Goal: Task Accomplishment & Management: Manage account settings

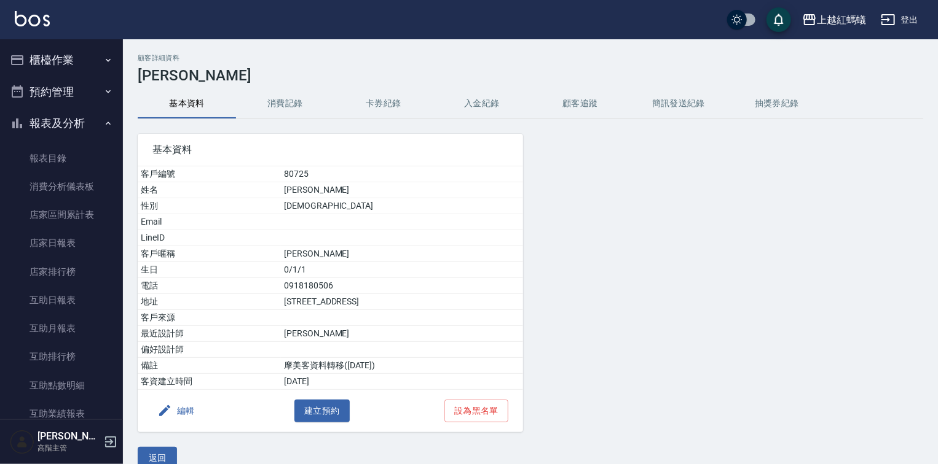
scroll to position [731, 0]
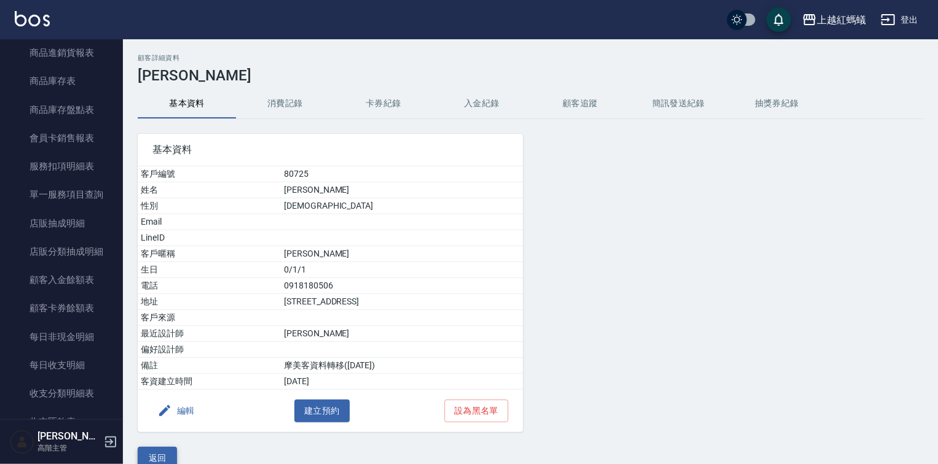
click at [168, 450] on button "返回" at bounding box center [157, 458] width 39 height 23
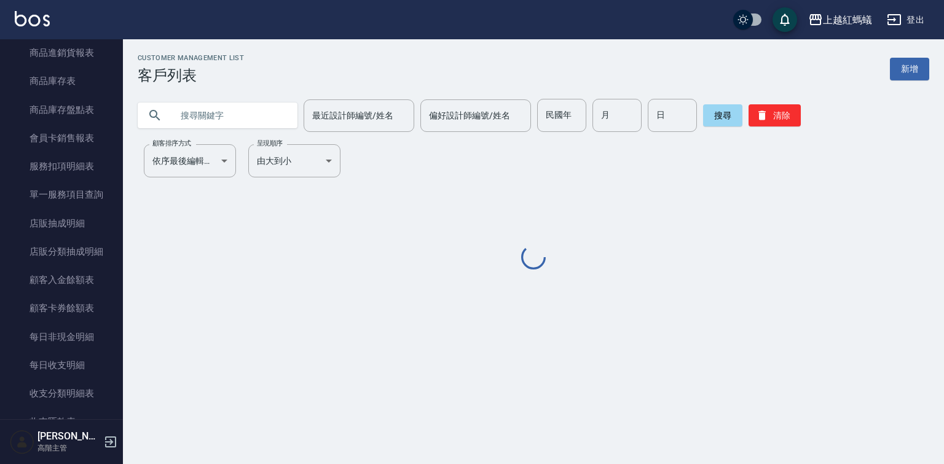
click at [209, 113] on input "text" at bounding box center [230, 115] width 116 height 33
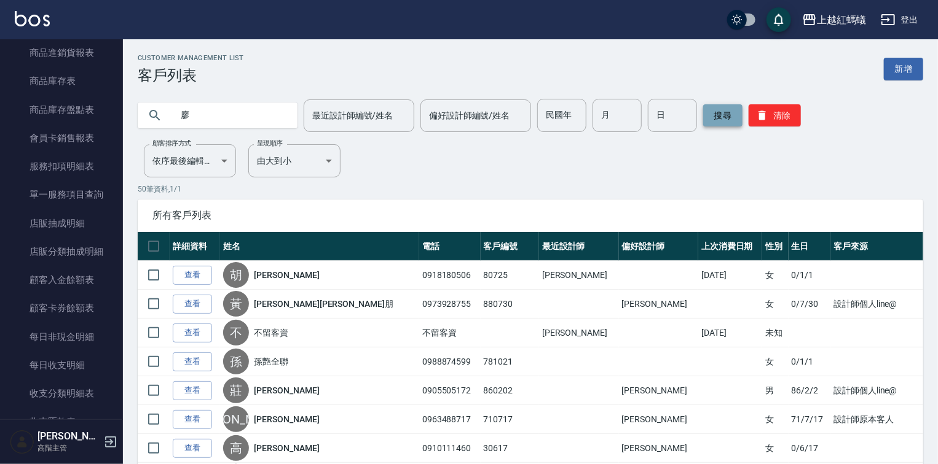
type input "廖"
click at [729, 112] on button "搜尋" at bounding box center [722, 115] width 39 height 22
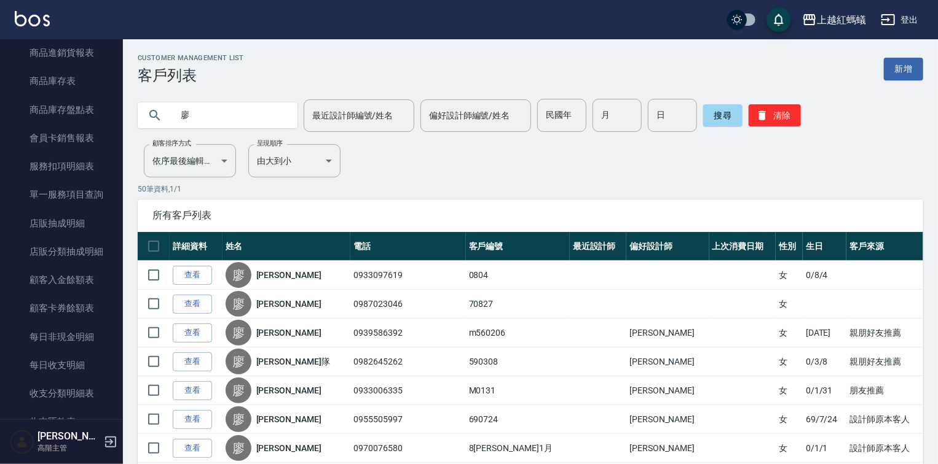
click at [219, 103] on input "廖" at bounding box center [230, 115] width 116 height 33
type input "雀"
click at [711, 119] on button "搜尋" at bounding box center [722, 115] width 39 height 22
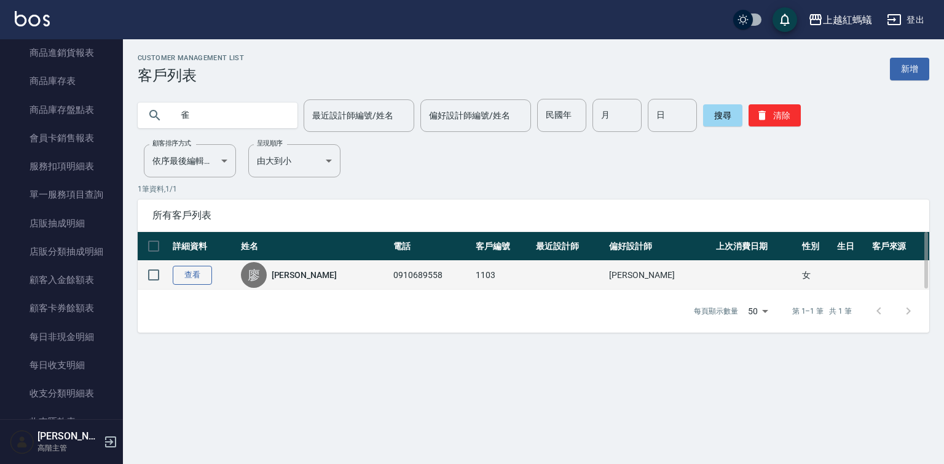
click at [198, 274] on link "查看" at bounding box center [192, 275] width 39 height 19
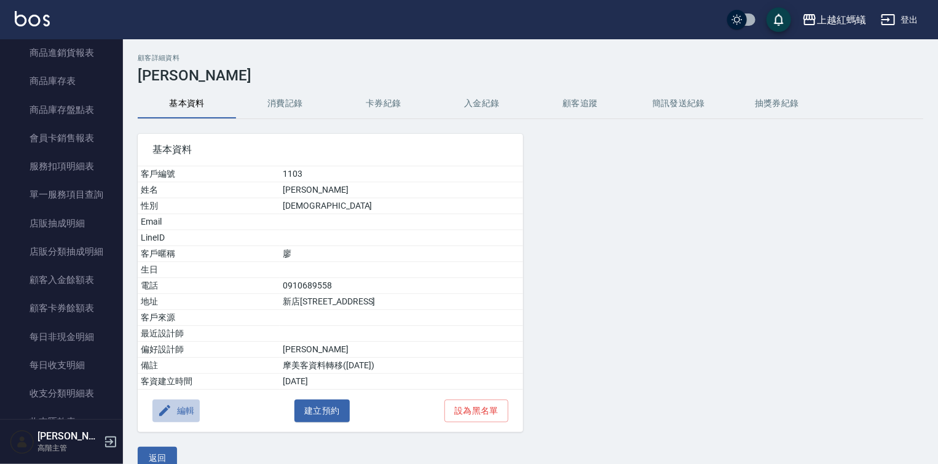
click at [184, 402] on button "編輯" at bounding box center [175, 411] width 47 height 23
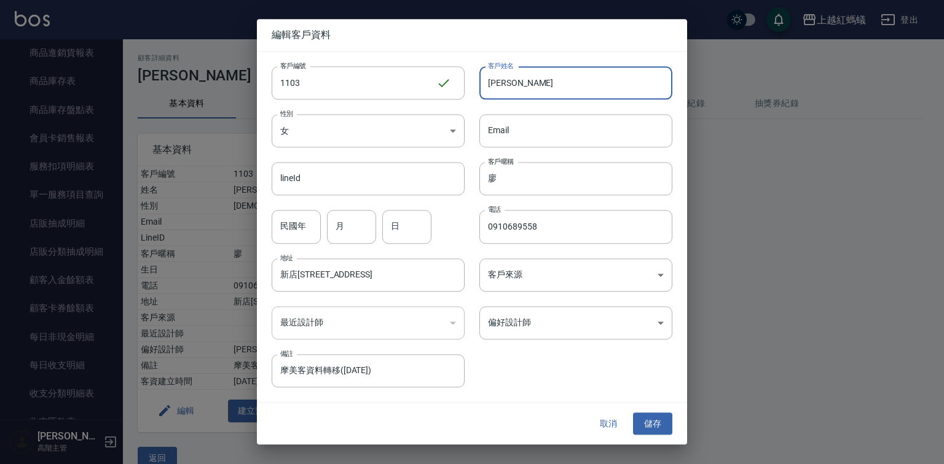
drag, startPoint x: 579, startPoint y: 90, endPoint x: 585, endPoint y: 89, distance: 6.2
click at [584, 89] on input "[PERSON_NAME]" at bounding box center [575, 82] width 193 height 33
type input "[PERSON_NAME]屏母娘"
click at [533, 327] on body "上越紅螞蟻 登出 櫃檯作業 打帳單 帳單列表 掛單列表 座位開單 營業儀表板 現金收支登錄 高階收支登錄 材料自購登錄 每日結帳 排班表 現場電腦打卡 掃碼打…" at bounding box center [472, 242] width 944 height 484
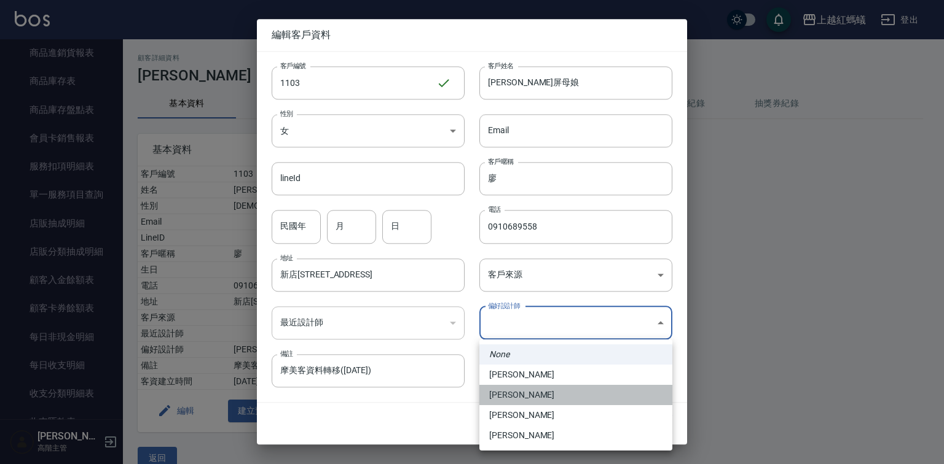
click at [540, 400] on li "[PERSON_NAME]" at bounding box center [575, 395] width 193 height 20
type input "9efc15fe-67de-409c-bc0a-e53cf4b7ff6b"
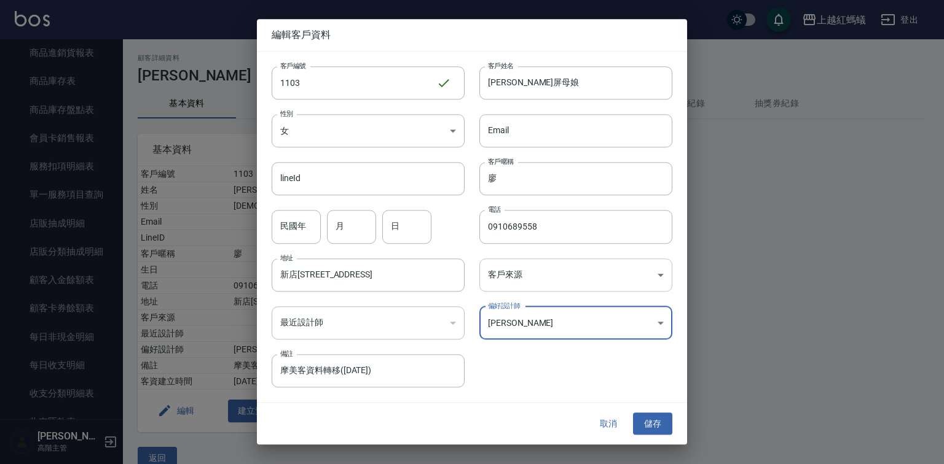
click at [543, 285] on body "上越紅螞蟻 登出 櫃檯作業 打帳單 帳單列表 掛單列表 座位開單 營業儀表板 現金收支登錄 高階收支登錄 材料自購登錄 每日結帳 排班表 現場電腦打卡 掃碼打…" at bounding box center [472, 242] width 944 height 484
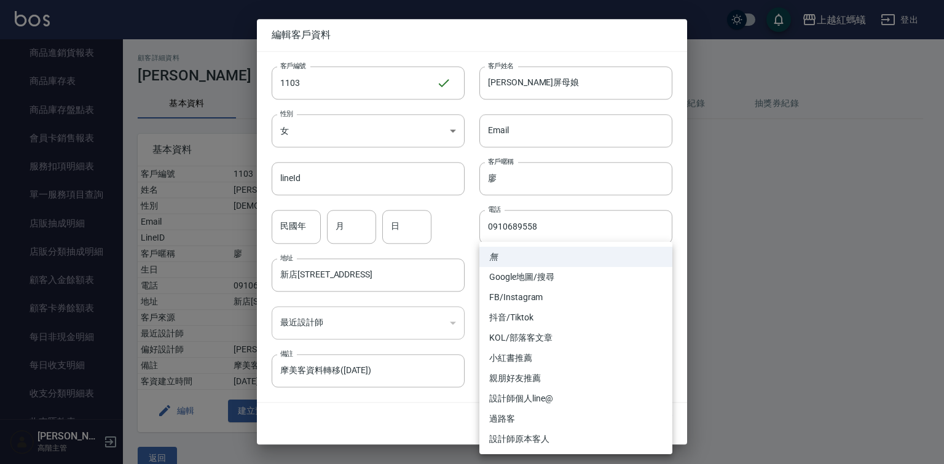
click at [505, 441] on li "設計師原本客人" at bounding box center [575, 439] width 193 height 20
type input "設計師原本客人"
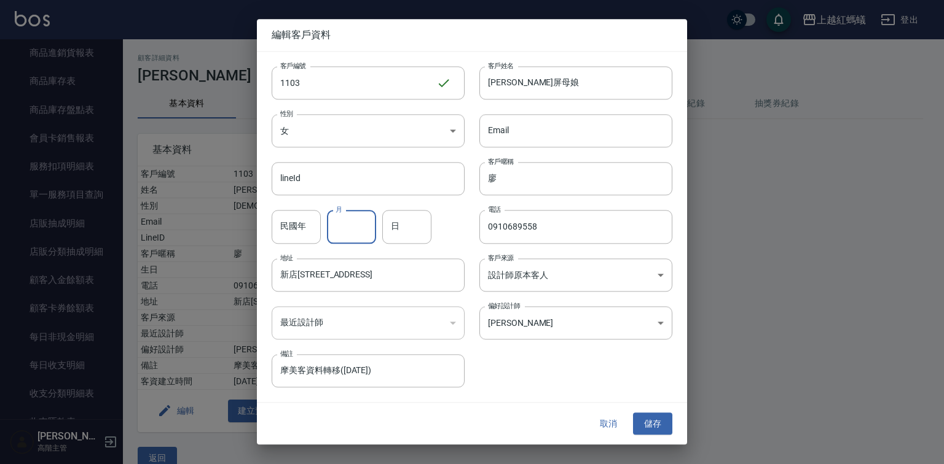
click at [365, 226] on input "月" at bounding box center [351, 227] width 49 height 33
type input "11"
click at [410, 229] on input "日" at bounding box center [406, 227] width 49 height 33
type input "03"
click at [659, 417] on button "儲存" at bounding box center [652, 424] width 39 height 23
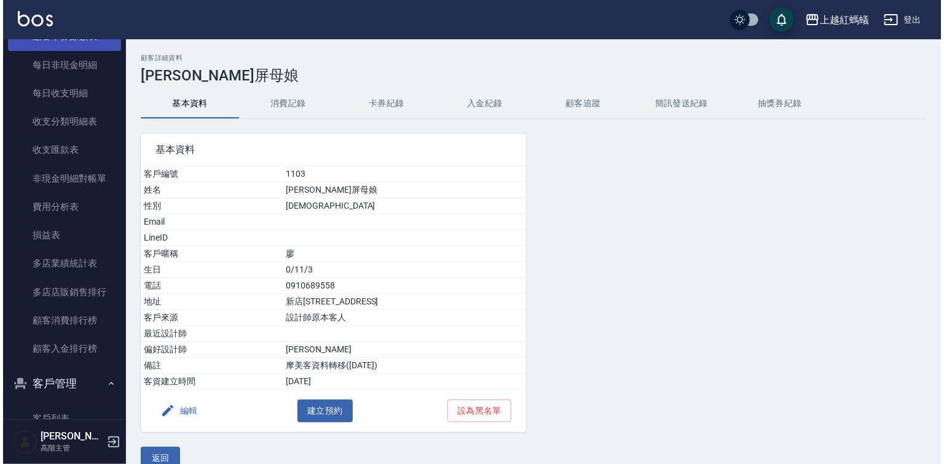
scroll to position [1130, 0]
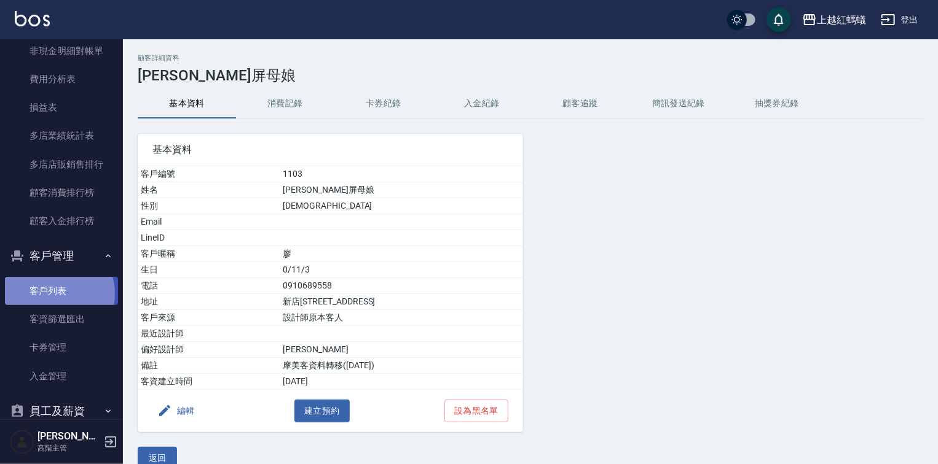
click at [54, 294] on link "客戶列表" at bounding box center [61, 291] width 113 height 28
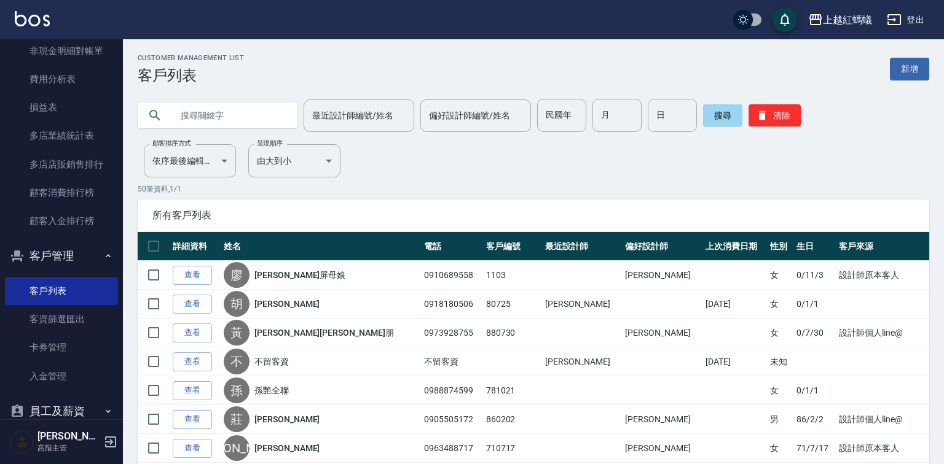
click at [209, 117] on input "text" at bounding box center [230, 115] width 116 height 33
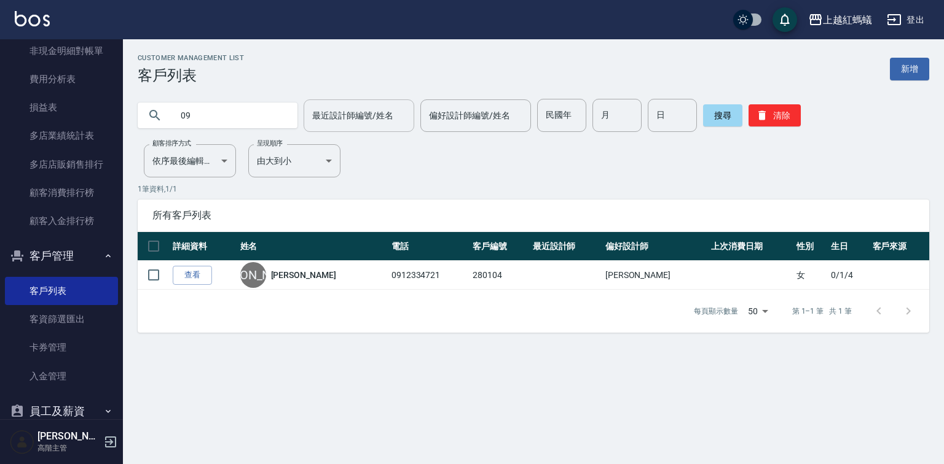
type input "0"
type input "09"
